Goal: Find contact information: Find contact information

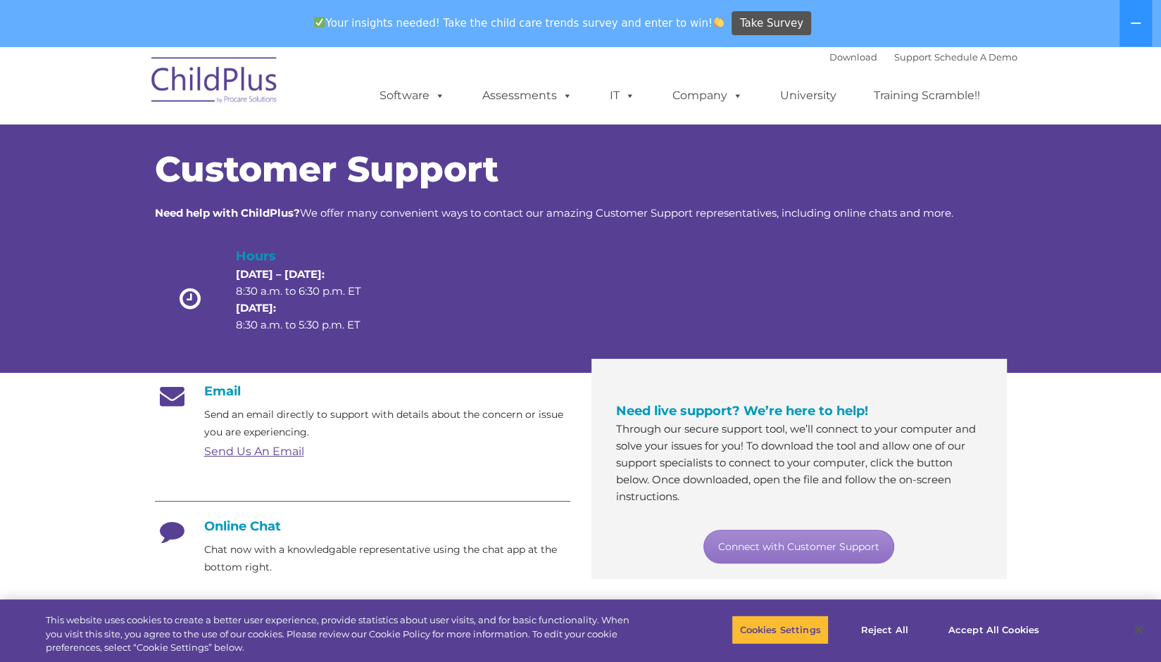
click at [255, 455] on link "Send Us An Email" at bounding box center [254, 451] width 100 height 13
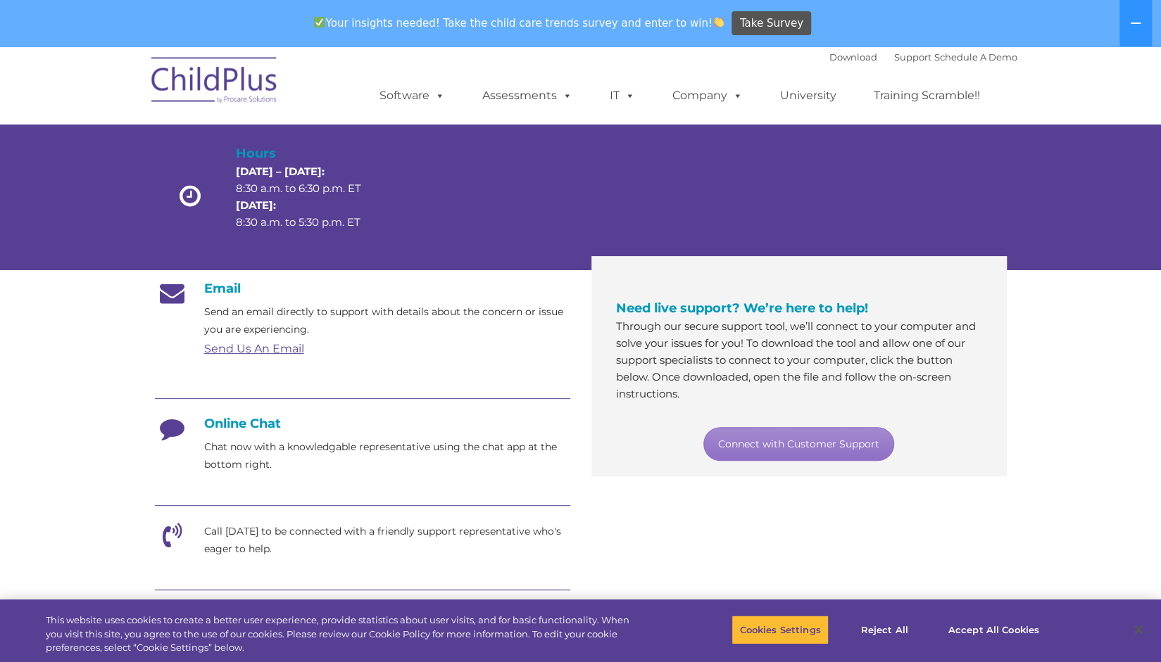
scroll to position [104, 0]
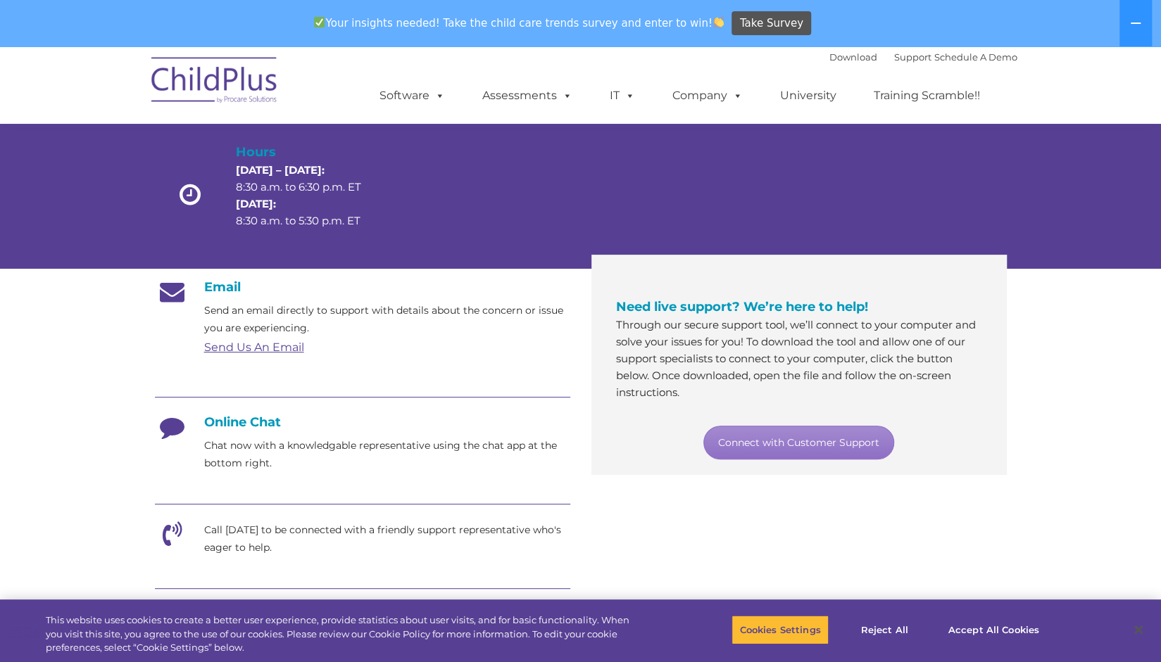
click at [316, 439] on p "Chat now with a knowledgable representative using the chat app at the bottom ri…" at bounding box center [387, 454] width 366 height 35
click at [248, 420] on h4 "Online Chat" at bounding box center [362, 422] width 415 height 15
click at [248, 427] on h4 "Online Chat" at bounding box center [362, 422] width 415 height 15
click at [212, 427] on h4 "Online Chat" at bounding box center [362, 422] width 415 height 15
click at [145, 440] on div "Email Send an email directly to support with details about the concern or issue…" at bounding box center [362, 556] width 436 height 555
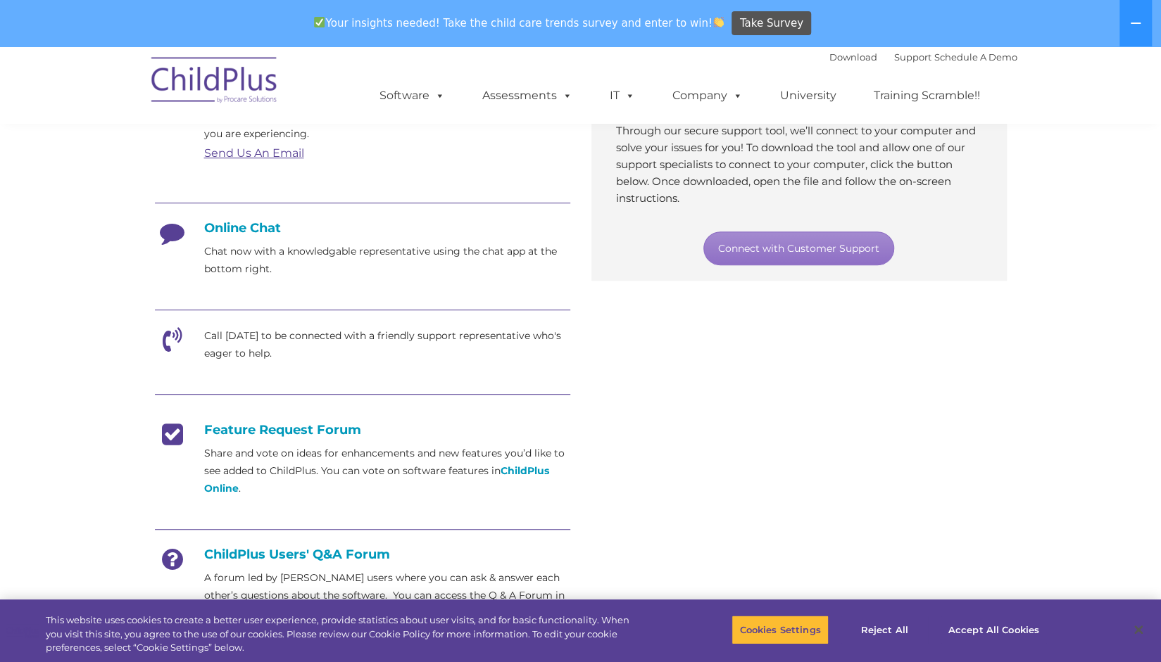
scroll to position [301, 0]
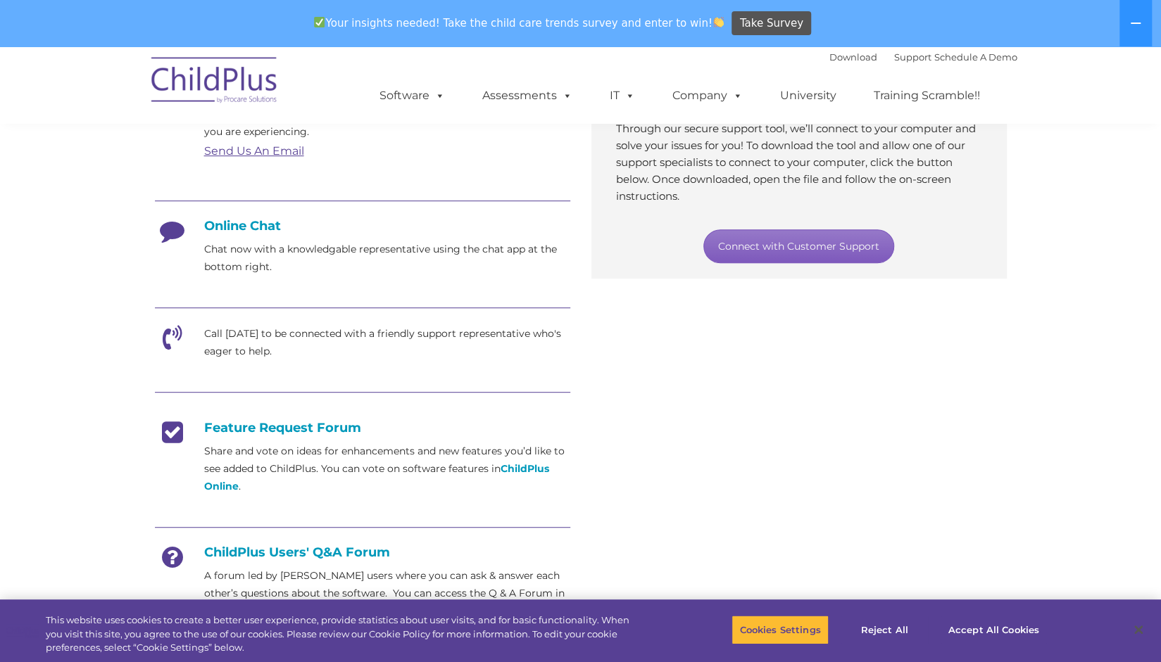
click at [826, 229] on link "Connect with Customer Support" at bounding box center [798, 246] width 191 height 34
click at [811, 254] on link "Connect with Customer Support" at bounding box center [798, 246] width 191 height 34
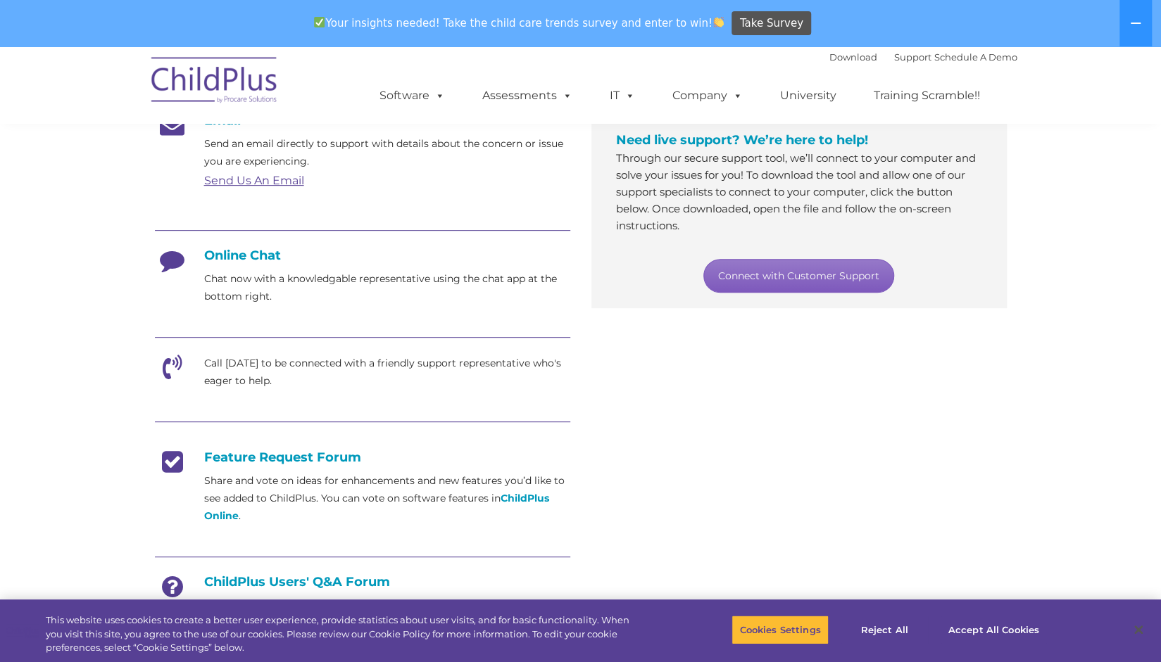
scroll to position [273, 0]
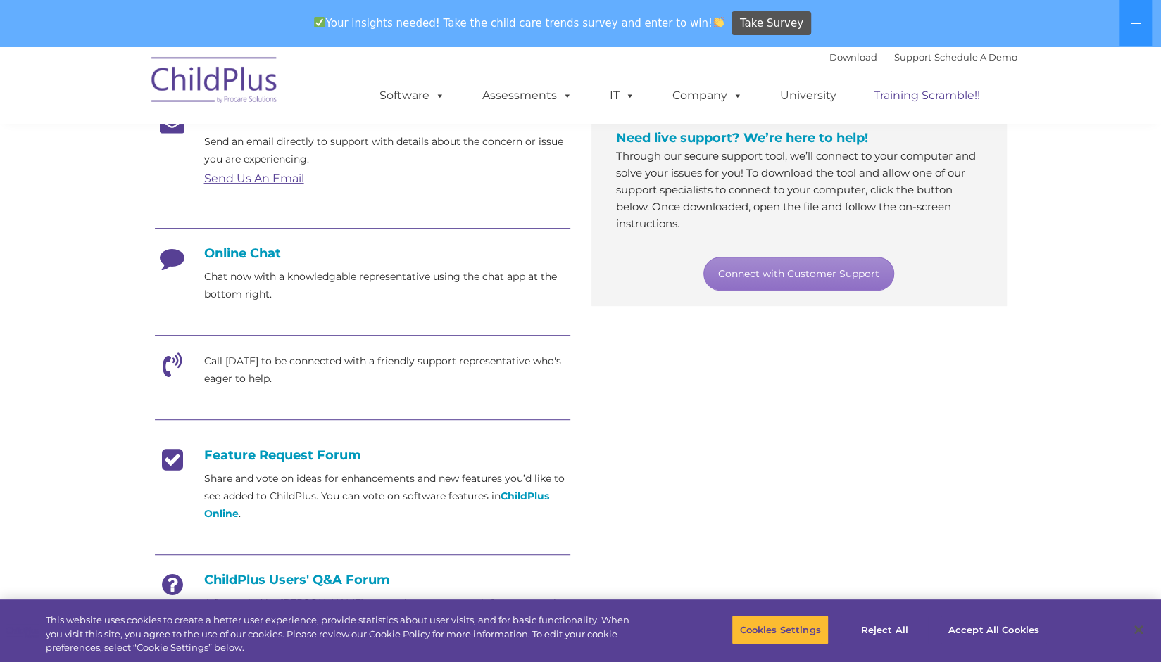
click at [931, 96] on link "Training Scramble!!" at bounding box center [926, 96] width 134 height 28
